Goal: Book appointment/travel/reservation

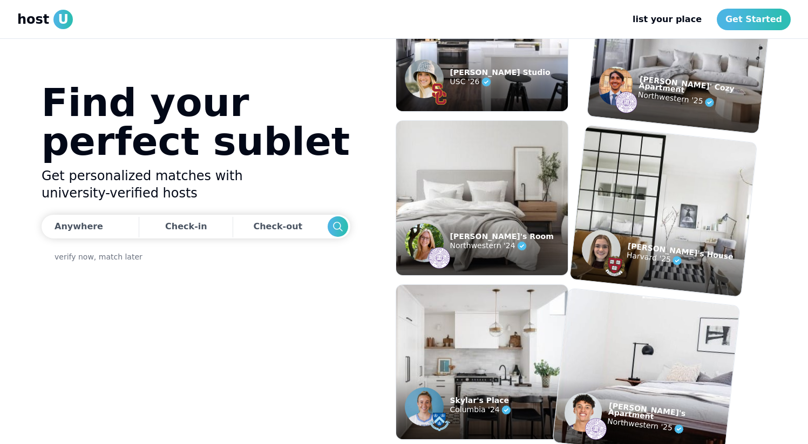
scroll to position [193, 0]
click at [77, 228] on div "Anywhere" at bounding box center [78, 226] width 49 height 13
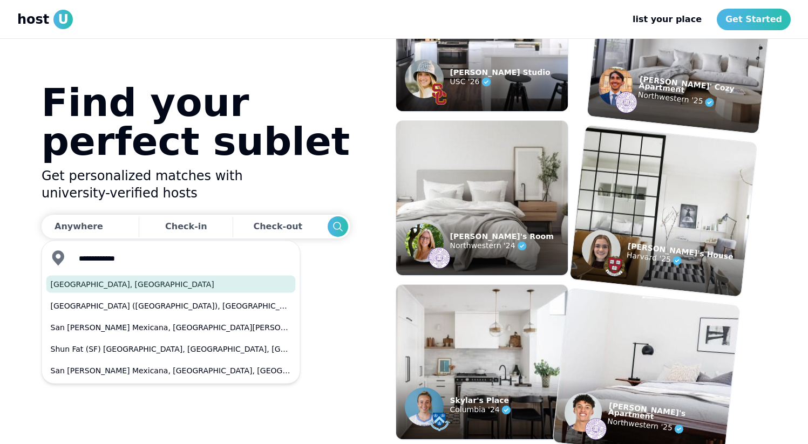
click at [84, 289] on button "[GEOGRAPHIC_DATA], [GEOGRAPHIC_DATA]" at bounding box center [170, 284] width 249 height 17
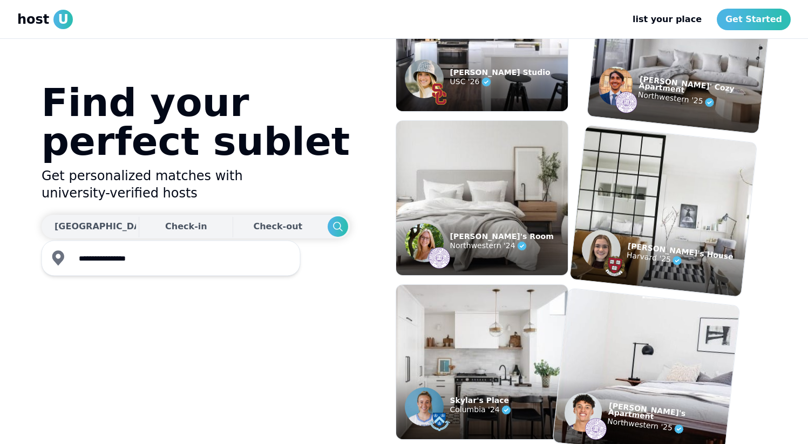
type input "**********"
click at [165, 230] on div "Check-in" at bounding box center [186, 227] width 42 height 22
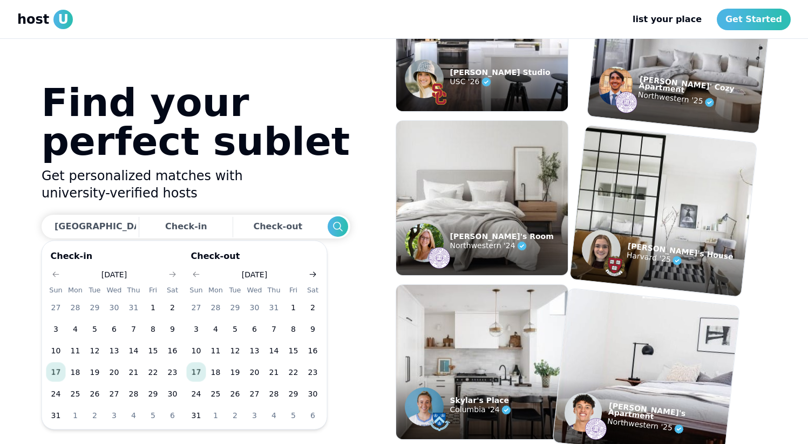
click at [316, 277] on icon "Go to next month" at bounding box center [313, 274] width 9 height 9
click at [236, 387] on button "30" at bounding box center [235, 393] width 19 height 19
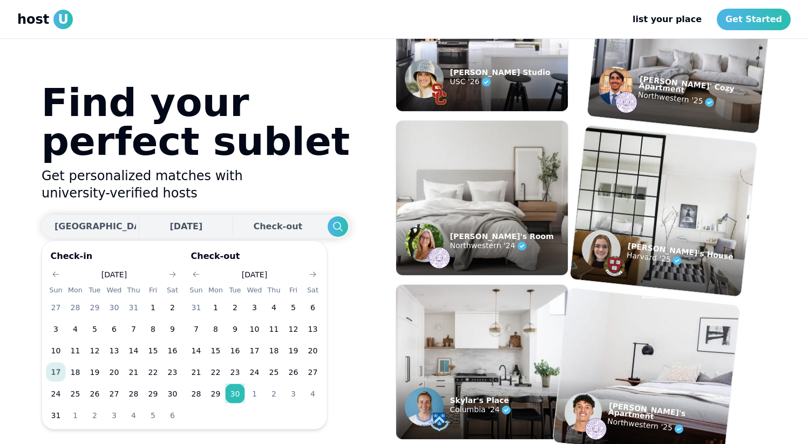
click at [253, 227] on div "Check-out" at bounding box center [279, 227] width 53 height 22
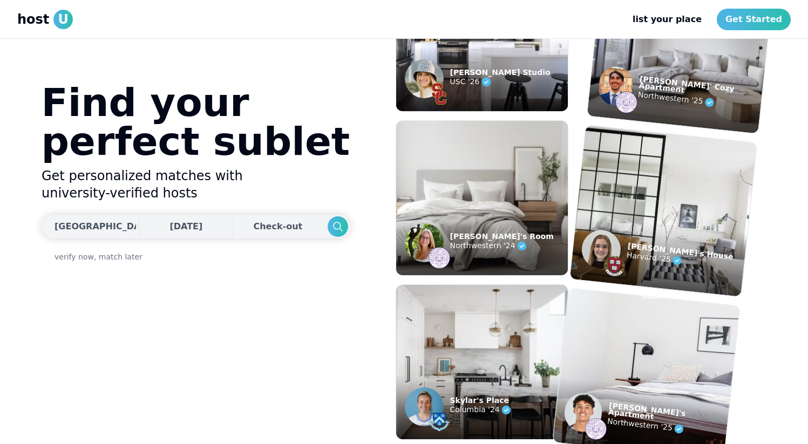
click at [253, 223] on div "Check-out" at bounding box center [279, 227] width 53 height 22
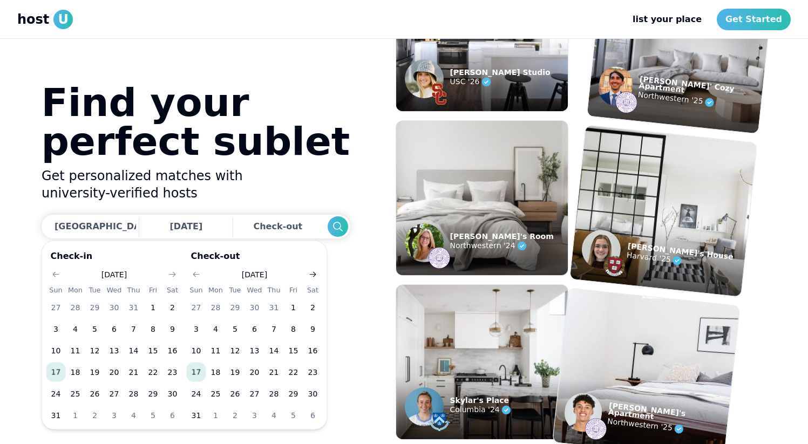
click at [316, 274] on icon "Go to next month" at bounding box center [313, 274] width 9 height 9
click at [293, 398] on button "31" at bounding box center [293, 393] width 19 height 19
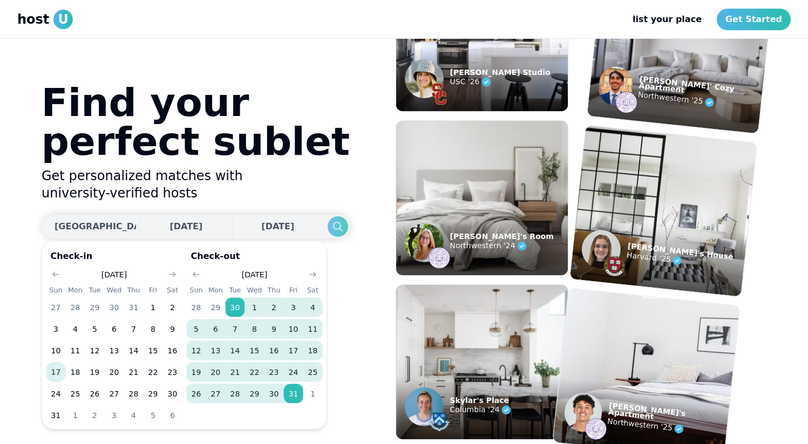
click at [331, 228] on icon "Search" at bounding box center [337, 226] width 13 height 13
